Goal: Task Accomplishment & Management: Manage account settings

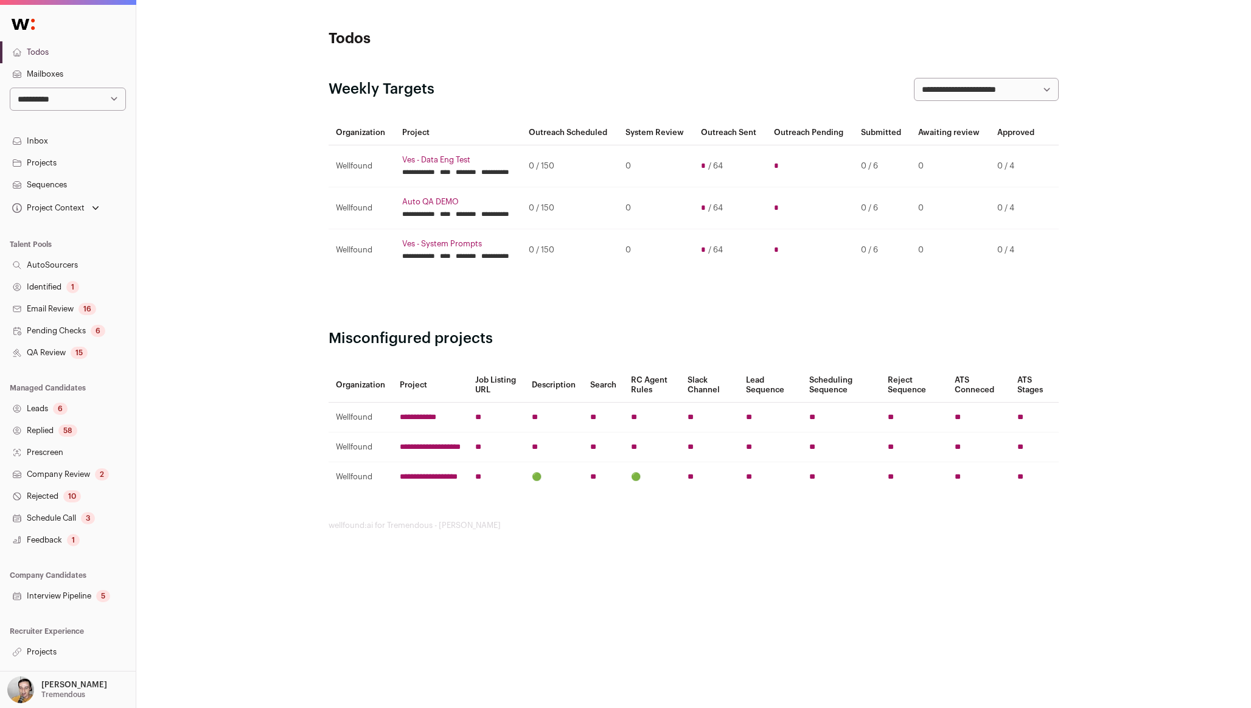
click at [77, 649] on link "Projects" at bounding box center [68, 652] width 136 height 22
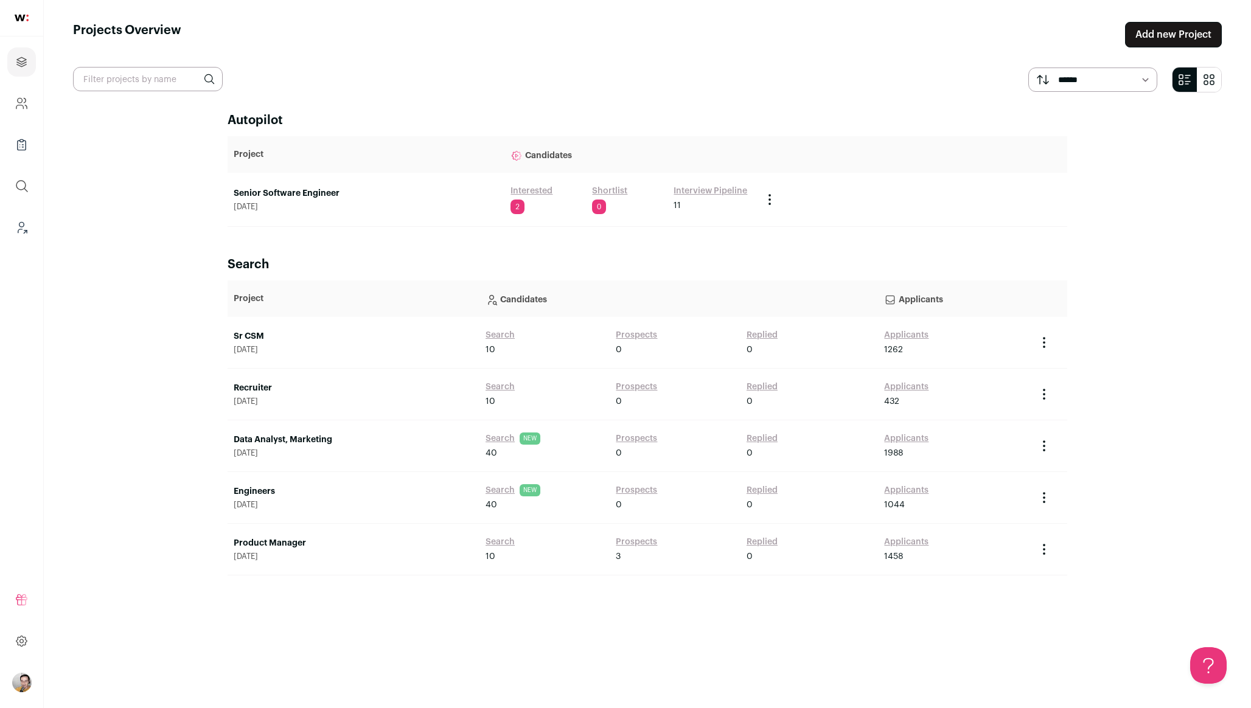
click at [285, 190] on link "Senior Software Engineer" at bounding box center [366, 193] width 265 height 12
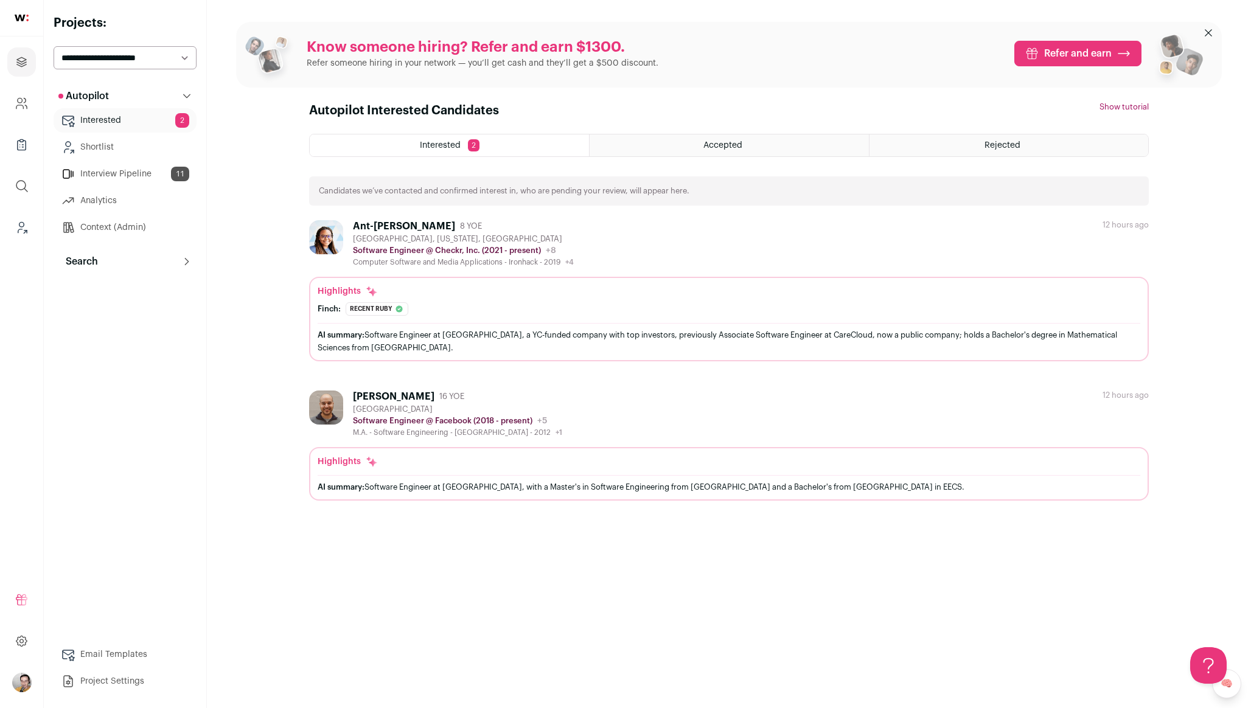
click at [170, 258] on button "Search" at bounding box center [125, 262] width 143 height 24
click at [145, 292] on link "Search" at bounding box center [125, 286] width 143 height 24
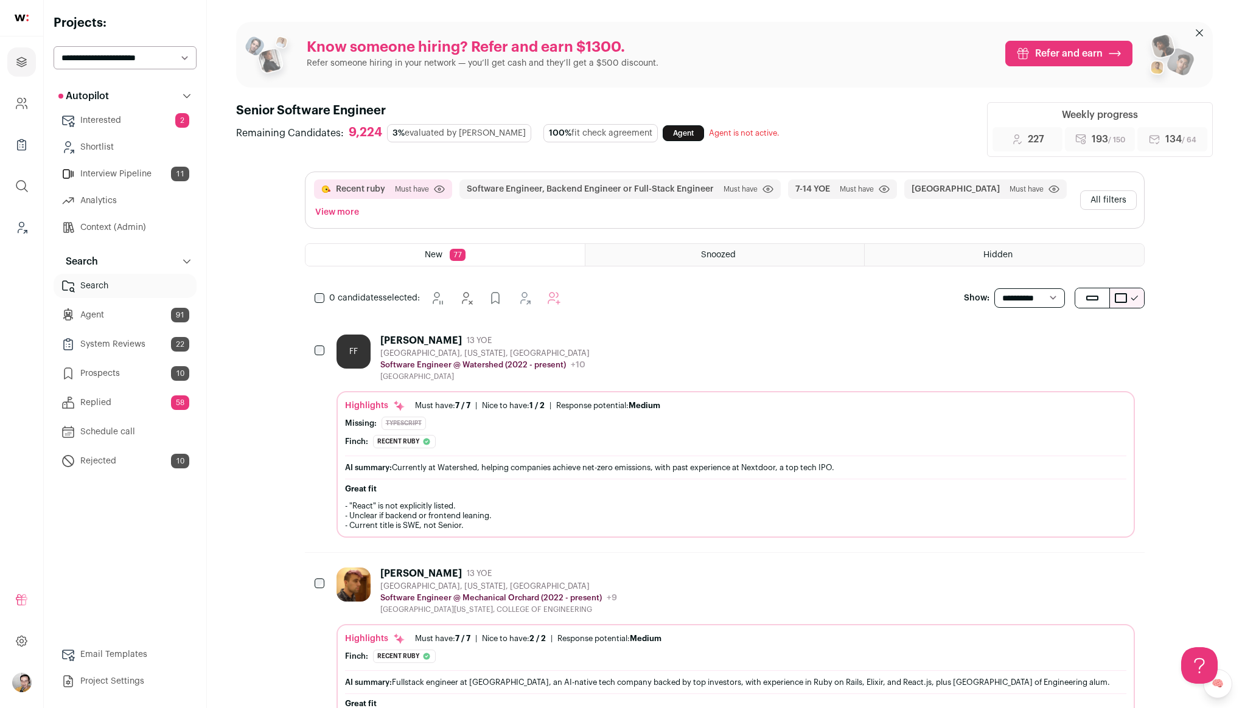
click at [669, 362] on div "FF Fravic Fernando 13 YOE [GEOGRAPHIC_DATA], [US_STATE], [GEOGRAPHIC_DATA] Soft…" at bounding box center [736, 358] width 798 height 47
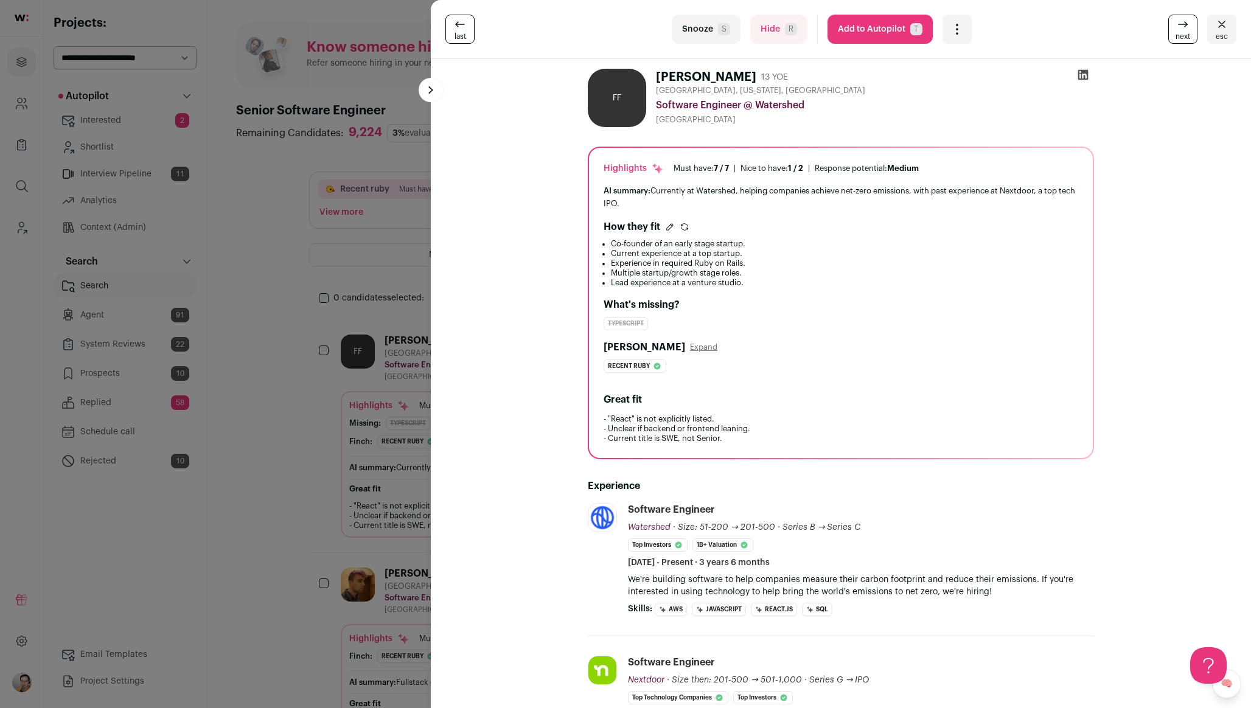
click at [957, 29] on icon "Open dropdown" at bounding box center [957, 29] width 1 height 1
click at [877, 101] on div "Software Engineer @ Watershed" at bounding box center [875, 105] width 438 height 15
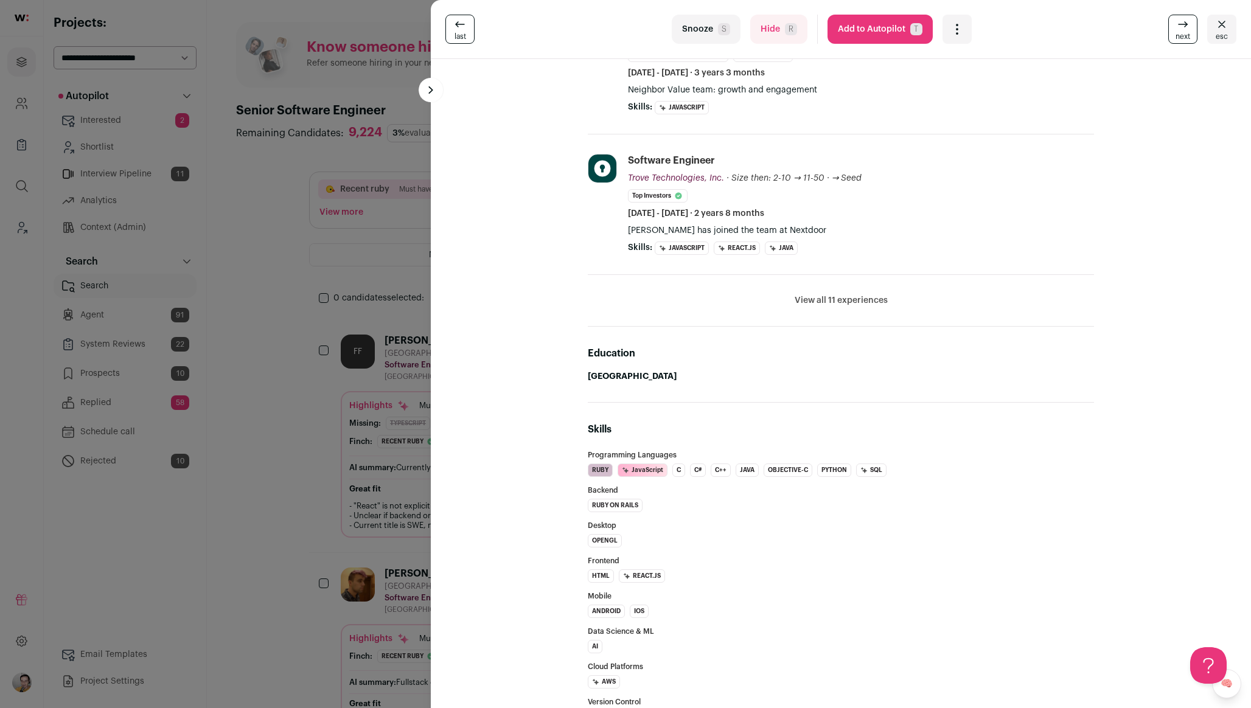
scroll to position [697, 0]
